Goal: Task Accomplishment & Management: Manage account settings

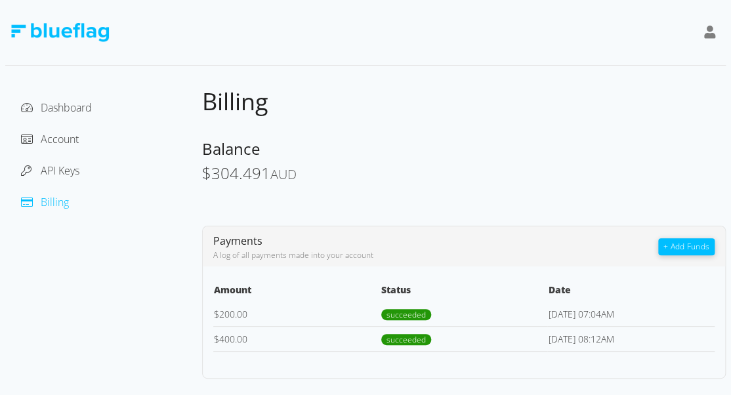
click at [182, 177] on div "Dashboard Account API Keys Billing Billing Balance $ 304.491 AUD Payments A log…" at bounding box center [365, 233] width 721 height 292
click at [182, 177] on div "API Keys" at bounding box center [104, 170] width 176 height 21
drag, startPoint x: 202, startPoint y: 173, endPoint x: 315, endPoint y: 171, distance: 113.6
click at [315, 171] on div "Dashboard Account API Keys Billing Billing Balance $ 304.491 AUD Payments A log…" at bounding box center [365, 233] width 721 height 292
click at [316, 169] on div "$ 304.491 AUD" at bounding box center [464, 174] width 524 height 19
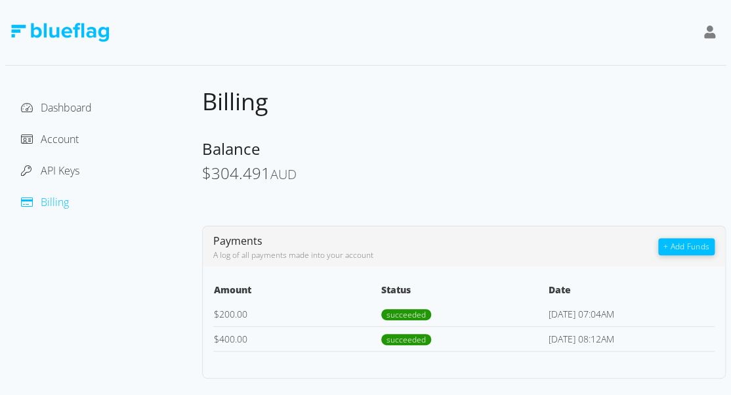
drag, startPoint x: 299, startPoint y: 171, endPoint x: 205, endPoint y: 169, distance: 93.3
click at [205, 169] on span "$ 304.491 AUD" at bounding box center [249, 173] width 95 height 22
click at [205, 168] on span "$" at bounding box center [206, 173] width 9 height 22
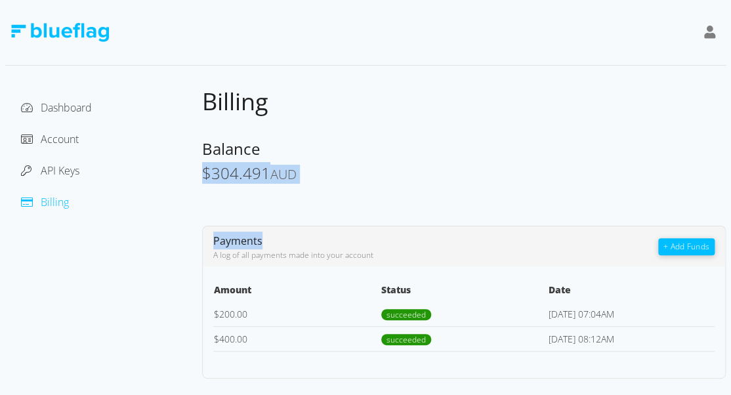
drag, startPoint x: 205, startPoint y: 168, endPoint x: 320, endPoint y: 184, distance: 116.6
click at [320, 184] on div "Billing Balance $ 304.491 AUD Payments A log of all payments made into your acc…" at bounding box center [464, 233] width 524 height 292
click at [320, 181] on div "$ 304.491 AUD" at bounding box center [464, 174] width 524 height 19
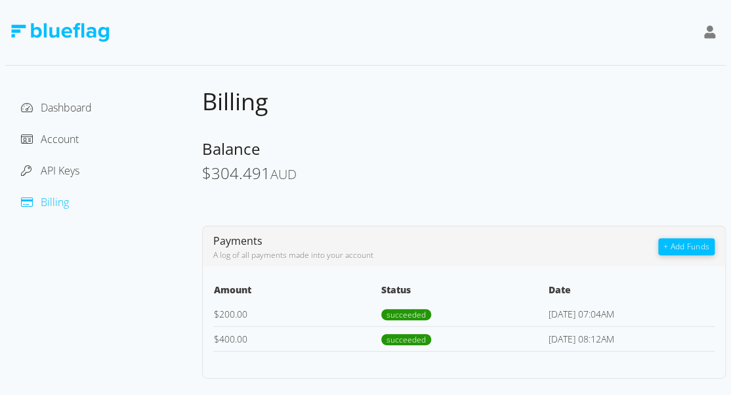
drag, startPoint x: 297, startPoint y: 175, endPoint x: 202, endPoint y: 177, distance: 94.5
click at [204, 177] on span "$ 304.491 AUD" at bounding box center [249, 173] width 95 height 22
click at [202, 177] on span "$" at bounding box center [206, 173] width 9 height 22
drag, startPoint x: 202, startPoint y: 177, endPoint x: 310, endPoint y: 163, distance: 108.5
click at [310, 163] on div "Balance $ 304.491 AUD" at bounding box center [464, 161] width 524 height 45
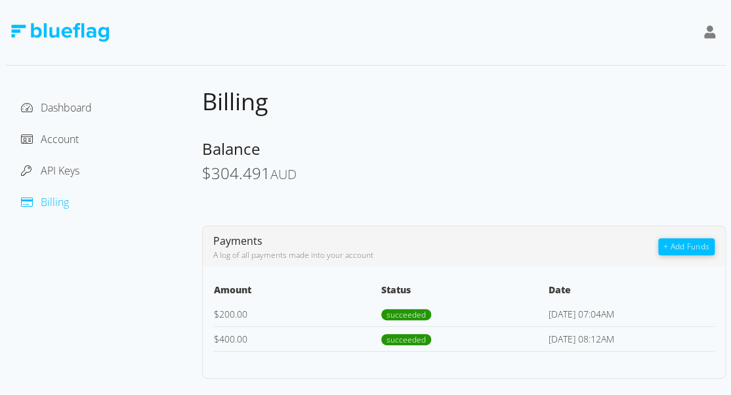
click at [310, 172] on div "$ 304.491 AUD" at bounding box center [464, 174] width 524 height 19
drag, startPoint x: 303, startPoint y: 174, endPoint x: 198, endPoint y: 179, distance: 104.5
click at [198, 179] on div "Dashboard Account API Keys Billing Billing Balance $ 304.491 AUD Payments A log…" at bounding box center [365, 233] width 721 height 292
click at [198, 179] on div "Dashboard Account API Keys Billing" at bounding box center [103, 233] width 197 height 292
drag, startPoint x: 197, startPoint y: 174, endPoint x: 307, endPoint y: 169, distance: 110.4
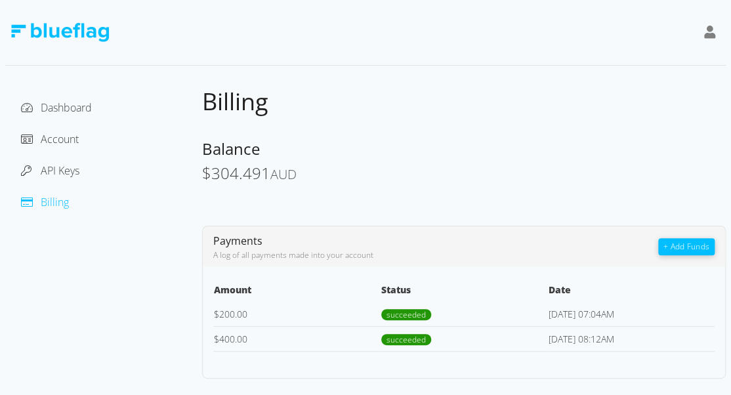
click at [307, 169] on div "Dashboard Account API Keys Billing Billing Balance $ 304.491 AUD Payments A log…" at bounding box center [365, 233] width 721 height 292
click at [307, 169] on div "$ 304.491 AUD" at bounding box center [464, 174] width 524 height 19
drag, startPoint x: 307, startPoint y: 170, endPoint x: 204, endPoint y: 176, distance: 102.6
click at [204, 176] on div "$ 304.491 AUD" at bounding box center [464, 174] width 524 height 19
click at [204, 176] on span "$" at bounding box center [206, 173] width 9 height 22
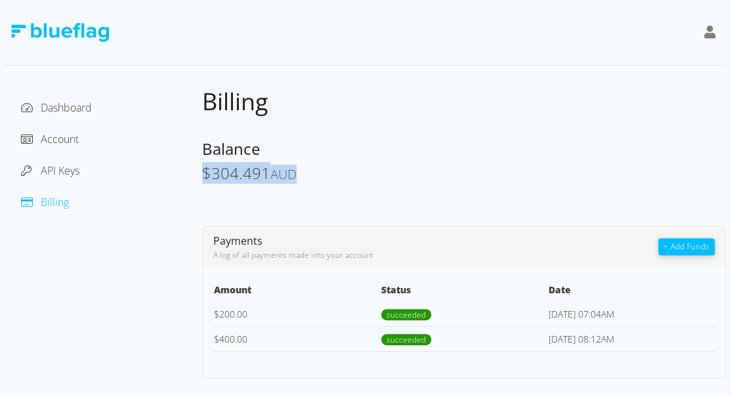
drag, startPoint x: 204, startPoint y: 176, endPoint x: 312, endPoint y: 176, distance: 108.3
click at [312, 176] on div "$ 304.491 AUD" at bounding box center [464, 174] width 524 height 19
click at [77, 173] on span "API Keys" at bounding box center [60, 170] width 39 height 14
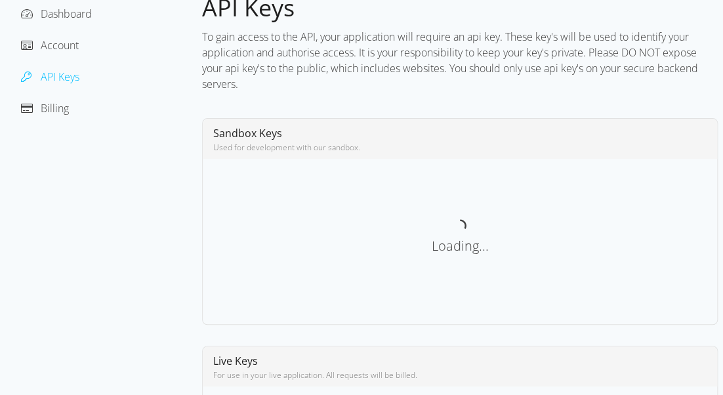
scroll to position [63, 0]
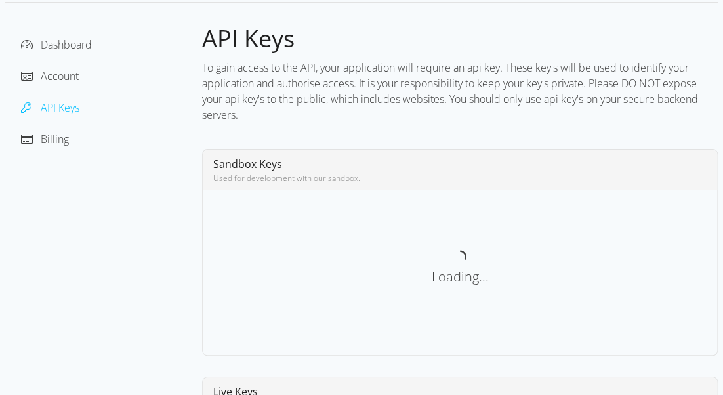
click at [75, 84] on div "Account" at bounding box center [104, 76] width 176 height 21
click at [74, 77] on span "Account" at bounding box center [60, 76] width 38 height 14
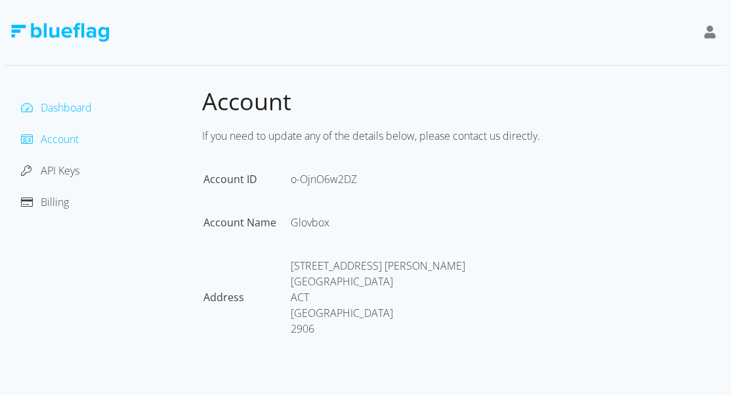
click at [81, 105] on span "Dashboard" at bounding box center [66, 107] width 51 height 14
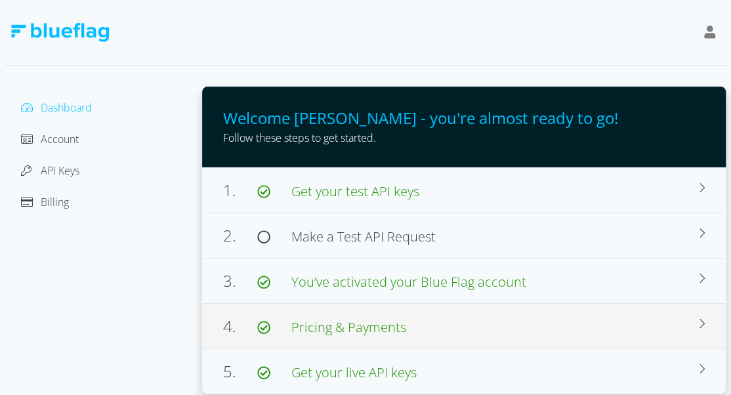
click at [404, 334] on span "Pricing & Payments" at bounding box center [348, 327] width 115 height 18
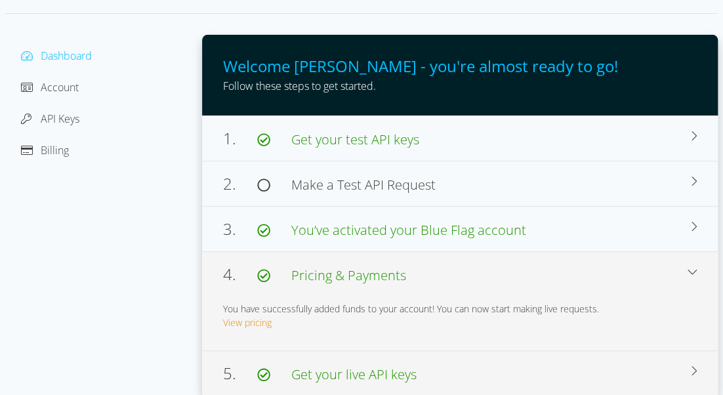
click at [379, 356] on div "5. Get your live API keys Use this API Key to make requests to our live environ…" at bounding box center [460, 373] width 516 height 45
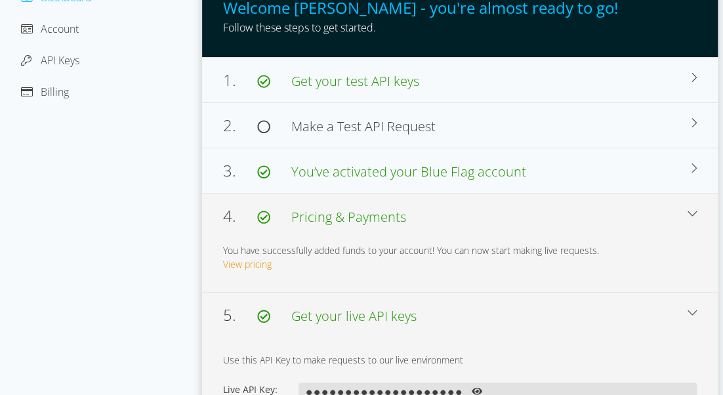
scroll to position [167, 0]
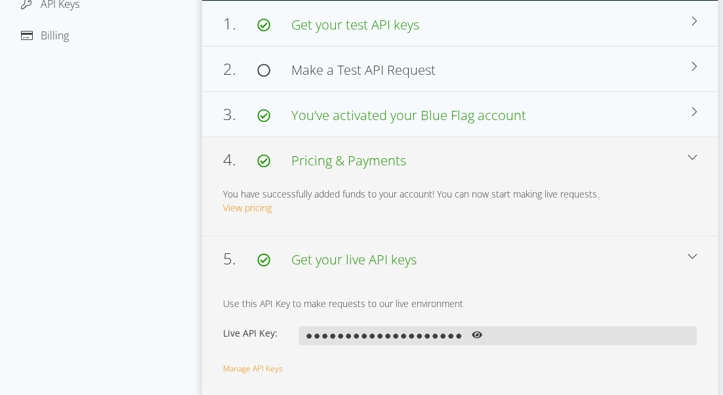
click at [371, 260] on span "Get your live API keys" at bounding box center [353, 260] width 125 height 18
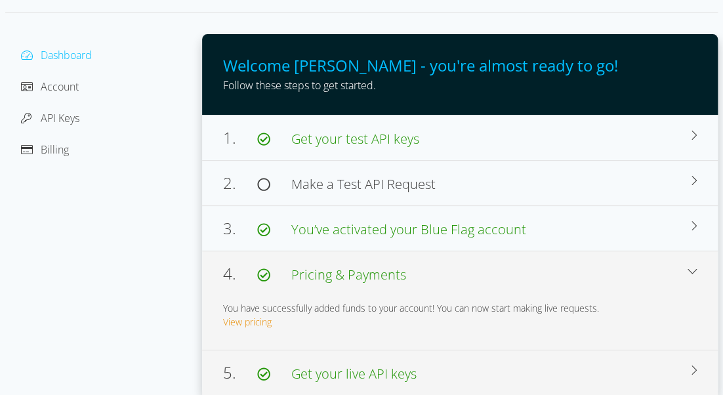
scroll to position [52, 0]
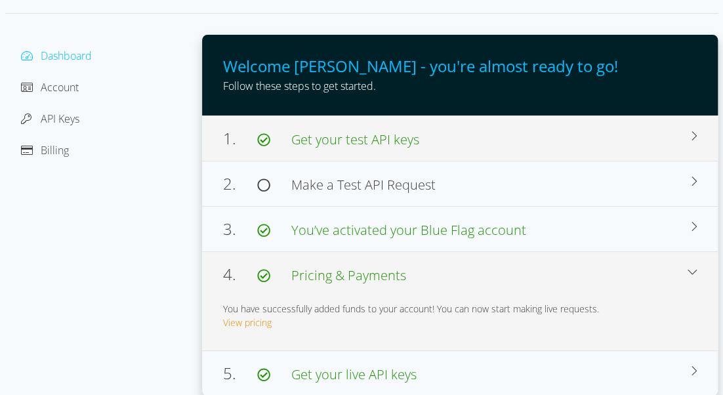
click at [452, 138] on div "1. Get your test API keys" at bounding box center [457, 139] width 469 height 24
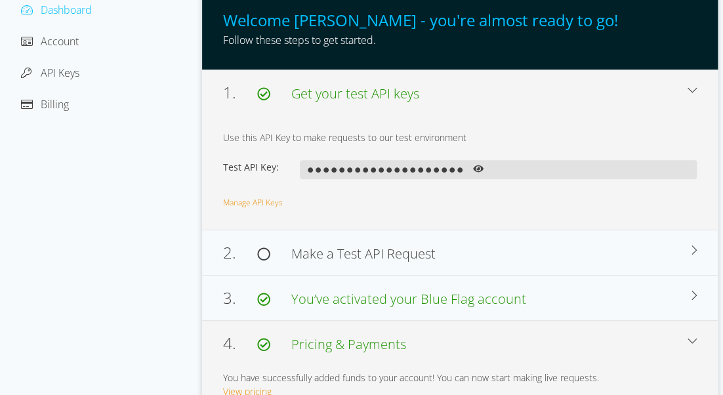
scroll to position [0, 0]
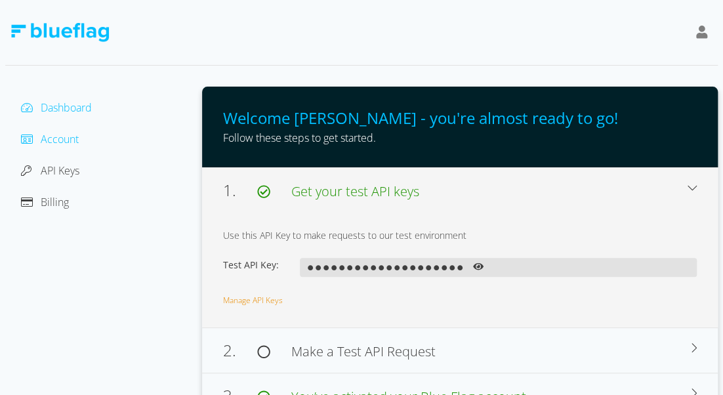
click at [60, 133] on span "Account" at bounding box center [60, 139] width 38 height 14
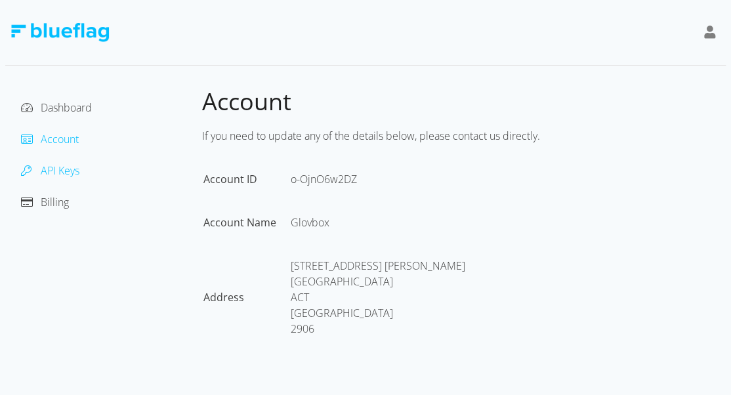
click at [49, 173] on span "API Keys" at bounding box center [60, 170] width 39 height 14
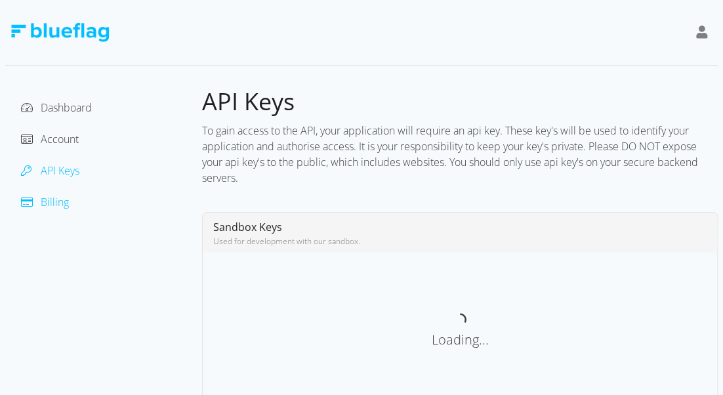
click at [67, 204] on span "Billing" at bounding box center [55, 202] width 28 height 14
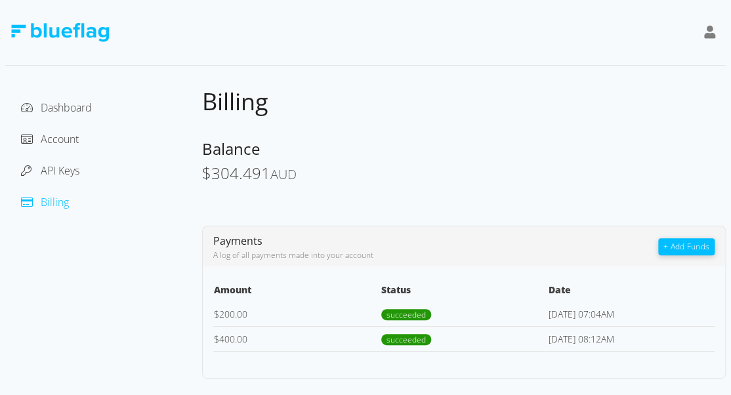
click at [58, 181] on div "API Keys" at bounding box center [104, 170] width 176 height 21
click at [70, 172] on span "API Keys" at bounding box center [60, 170] width 39 height 14
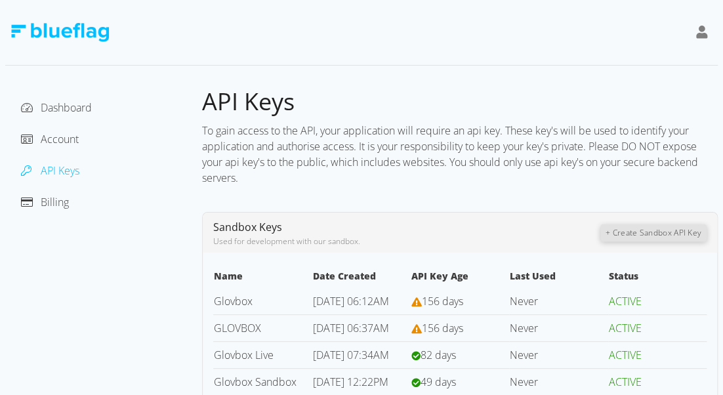
click at [700, 34] on icon at bounding box center [703, 32] width 12 height 13
click at [533, 58] on div at bounding box center [361, 33] width 713 height 66
click at [39, 195] on div at bounding box center [31, 202] width 20 height 16
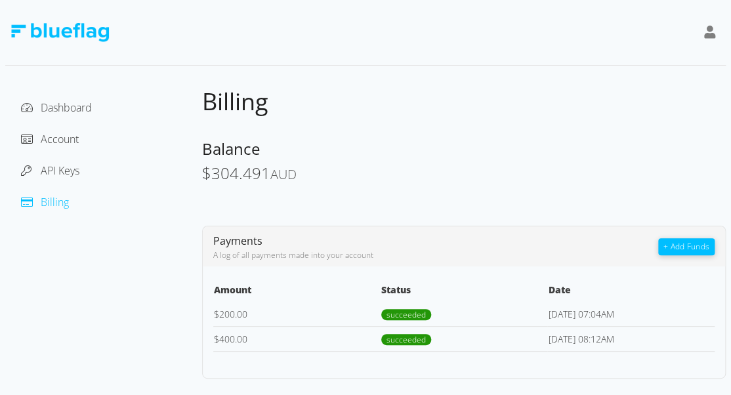
click at [217, 171] on span "304.491" at bounding box center [240, 173] width 59 height 22
